Goal: Find specific page/section: Find specific page/section

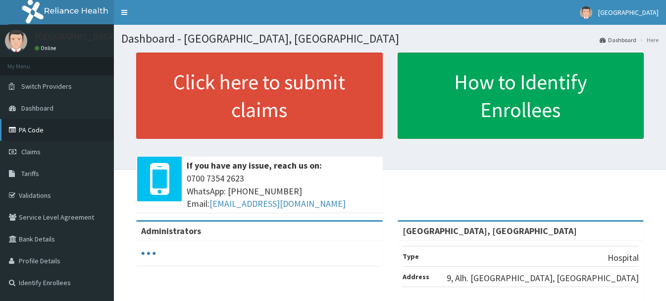
click at [34, 129] on link "PA Code" at bounding box center [57, 130] width 114 height 22
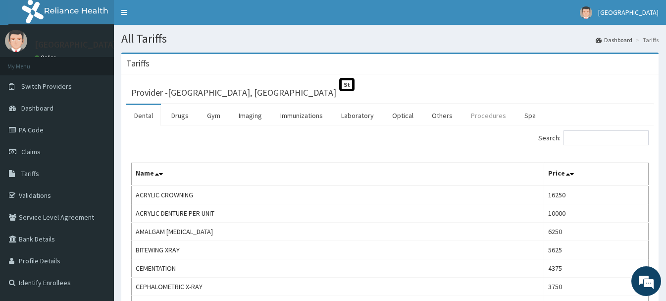
click at [489, 114] on link "Procedures" at bounding box center [488, 115] width 51 height 21
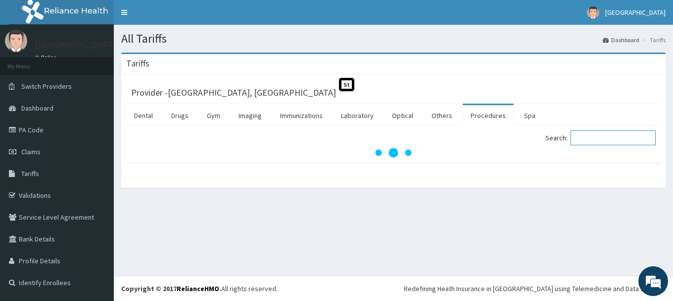
click at [627, 143] on input "Search:" at bounding box center [613, 137] width 85 height 15
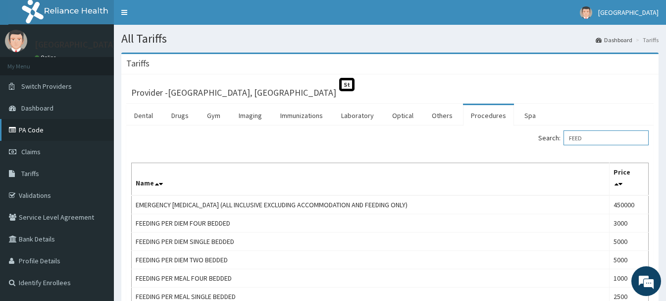
type input "FEED"
click at [38, 130] on link "PA Code" at bounding box center [57, 130] width 114 height 22
